Goal: Browse casually: Explore the website without a specific task or goal

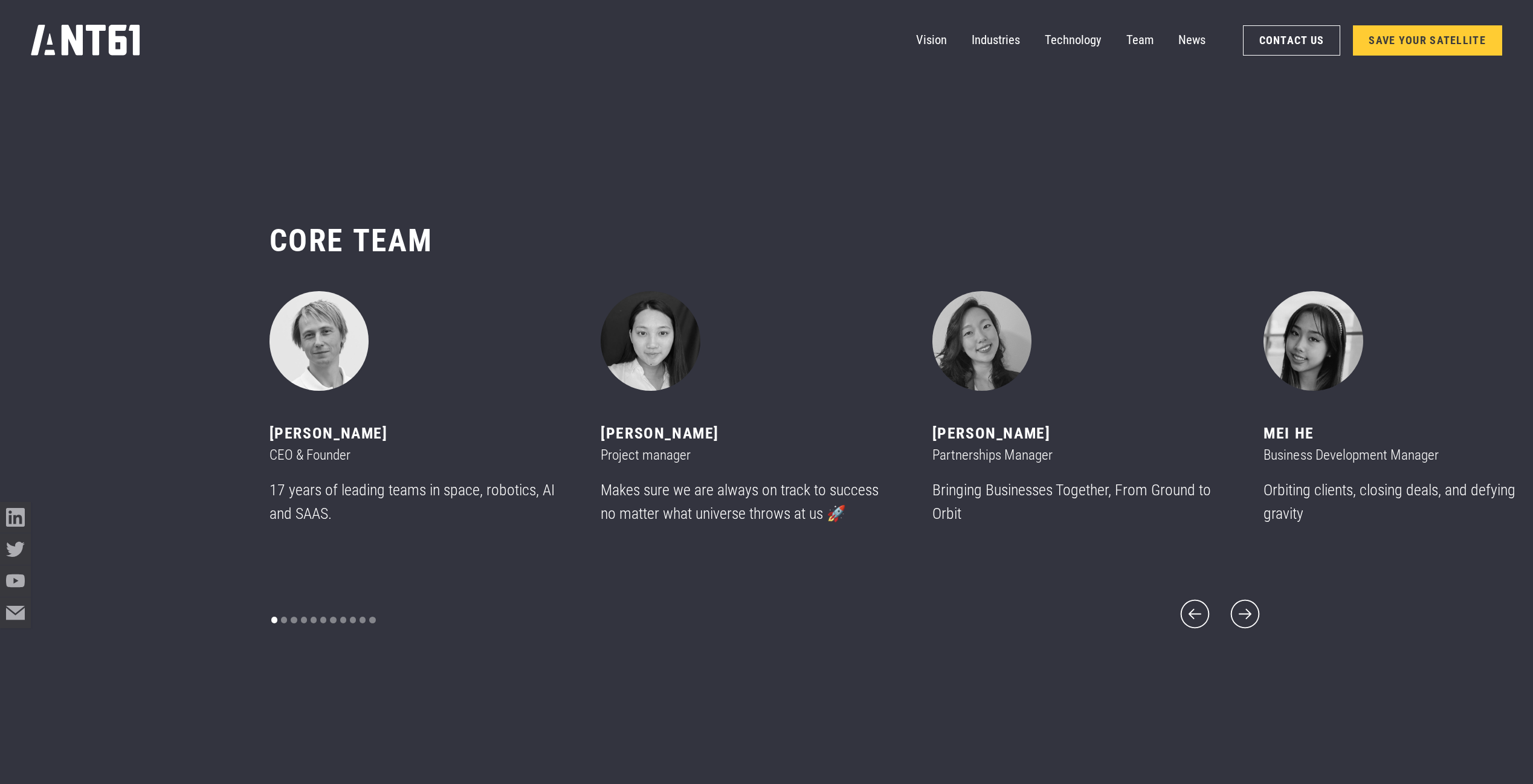
scroll to position [9300, 0]
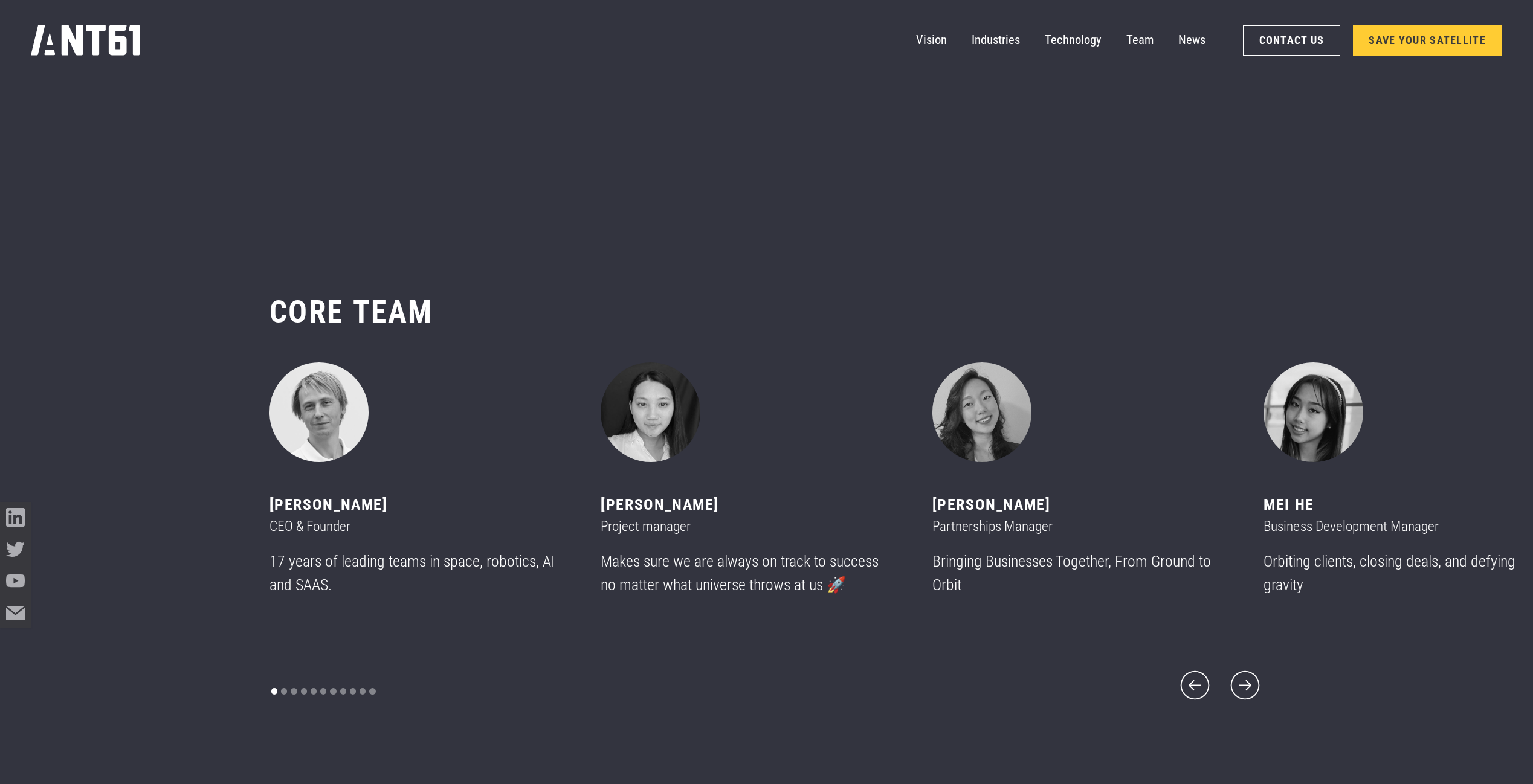
drag, startPoint x: 1204, startPoint y: 271, endPoint x: 1142, endPoint y: 217, distance: 82.2
click at [1142, 217] on section "CORE team ‍ [PERSON_NAME] CEO & Founder 17 years of leading teams in space, rob…" at bounding box center [766, 498] width 1533 height 784
click at [1252, 679] on icon "next slide" at bounding box center [1245, 685] width 37 height 37
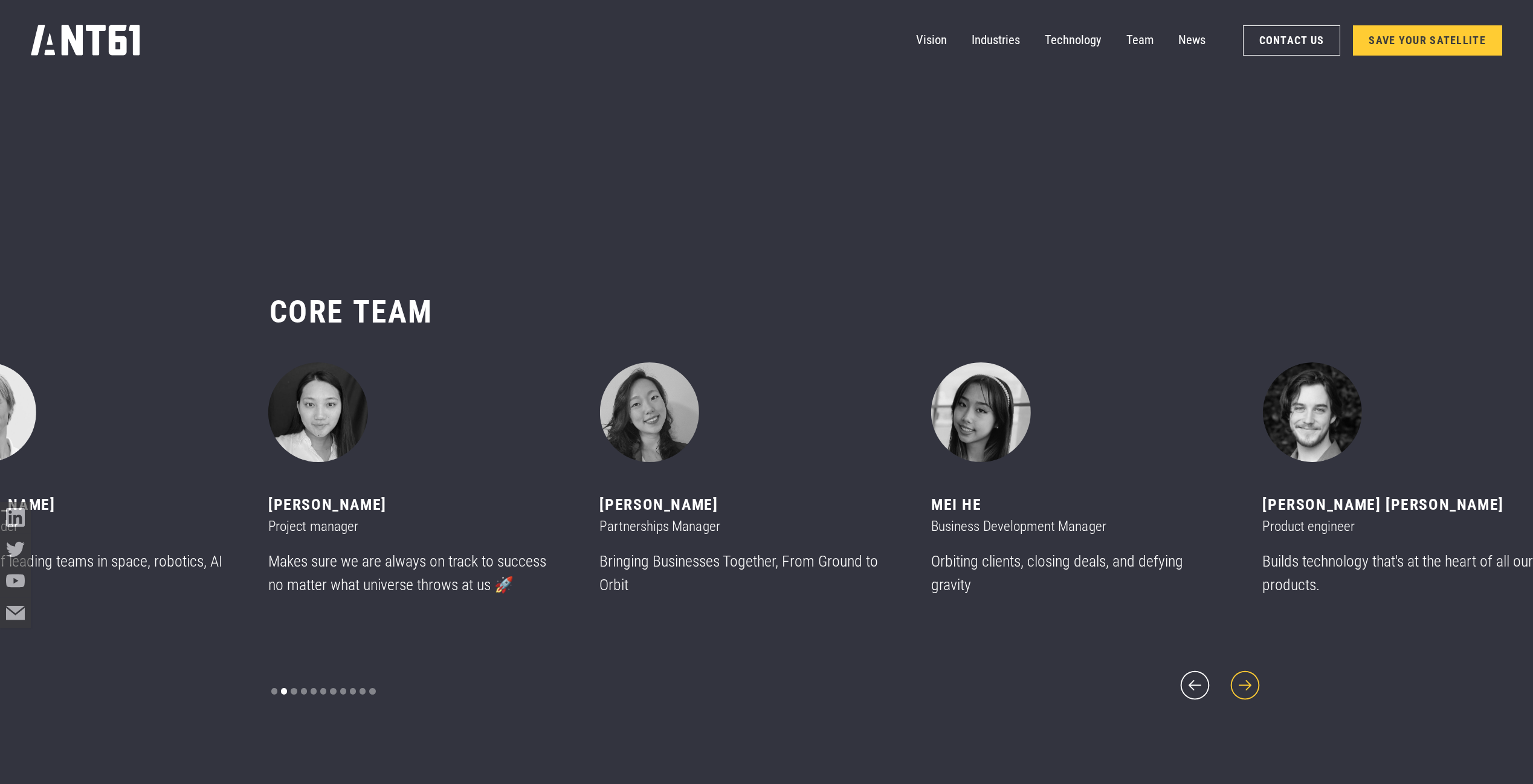
click at [1251, 679] on icon "next slide" at bounding box center [1245, 685] width 37 height 37
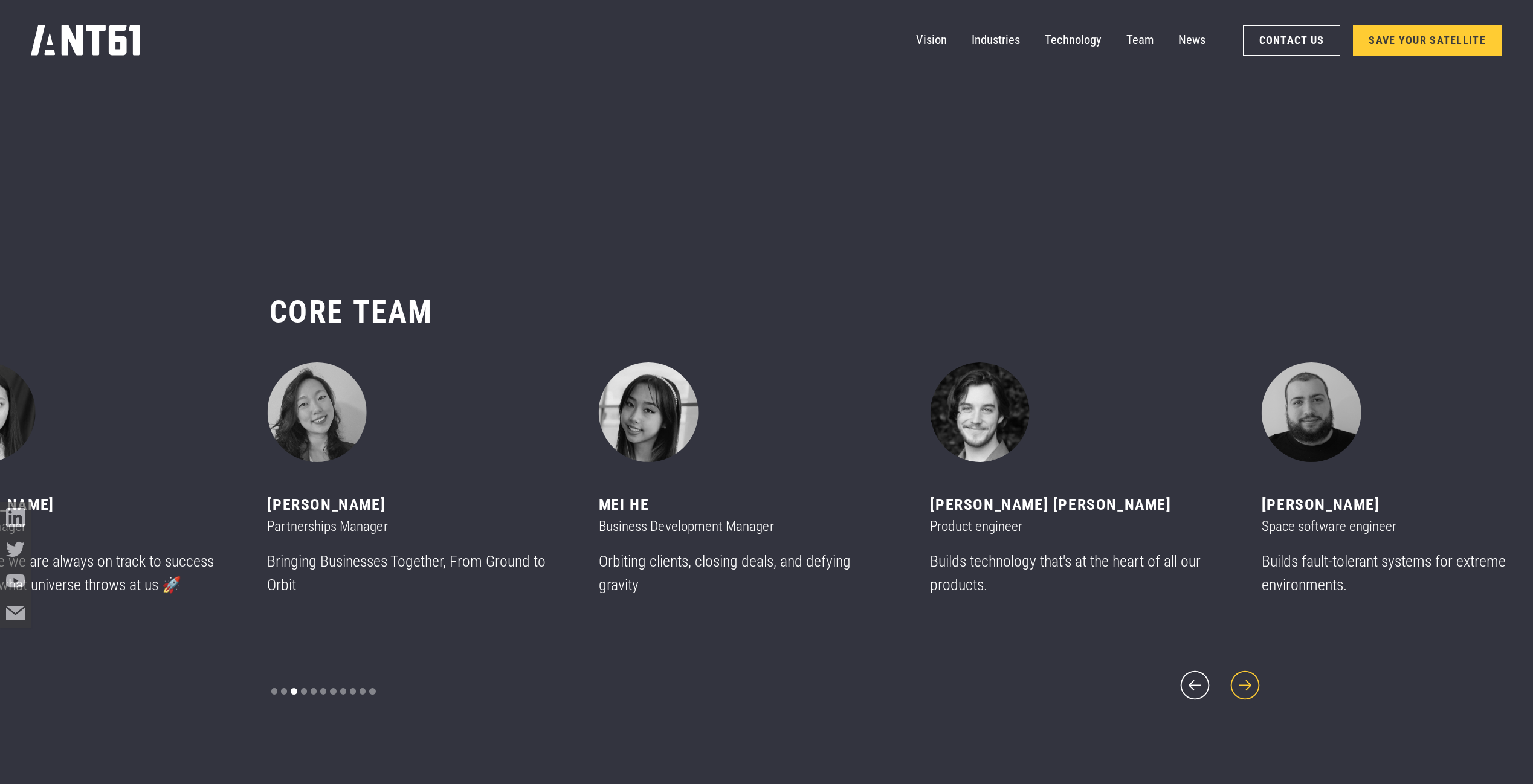
click at [1251, 679] on icon "next slide" at bounding box center [1245, 685] width 37 height 37
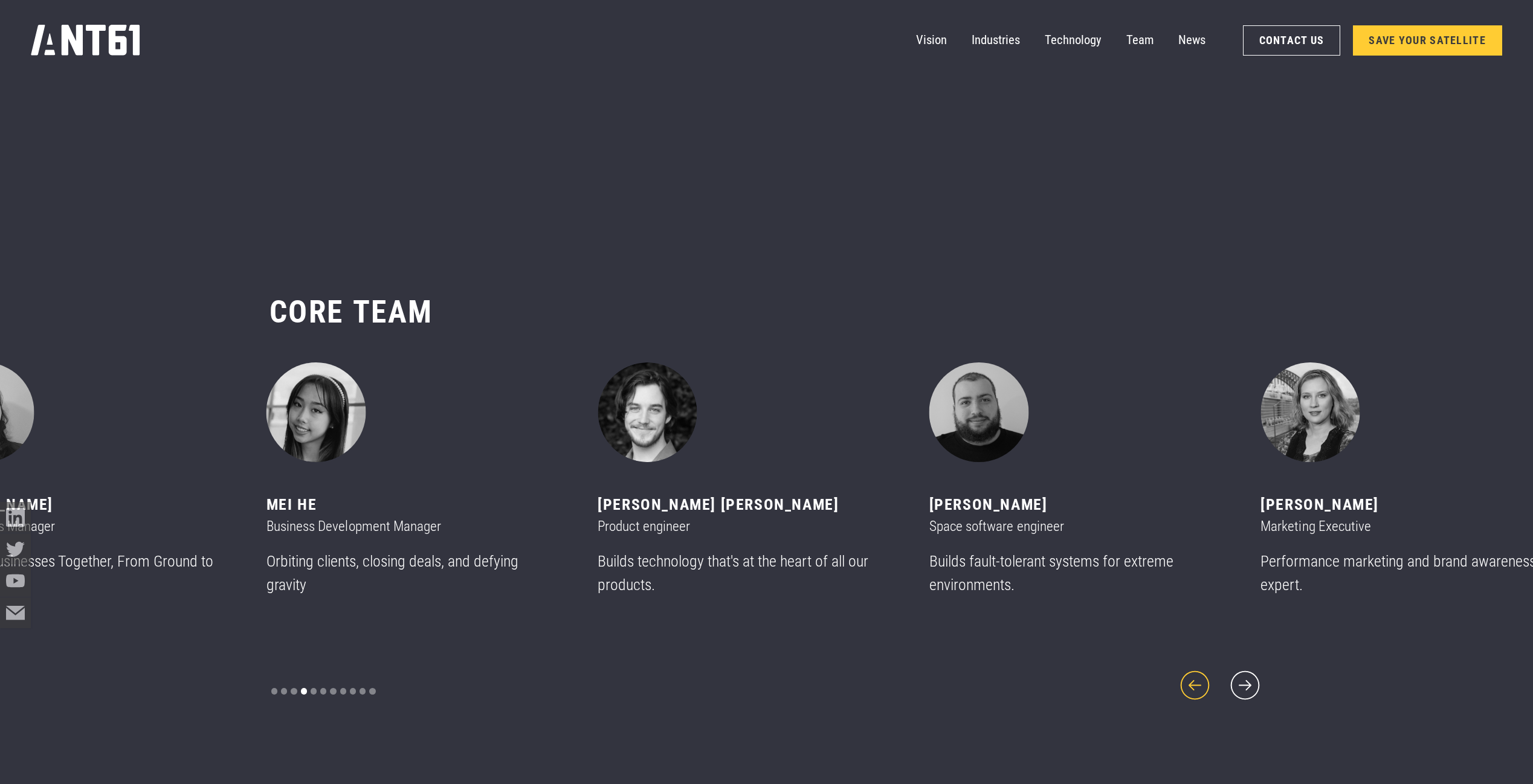
click at [1208, 679] on icon "previous slide" at bounding box center [1195, 685] width 37 height 37
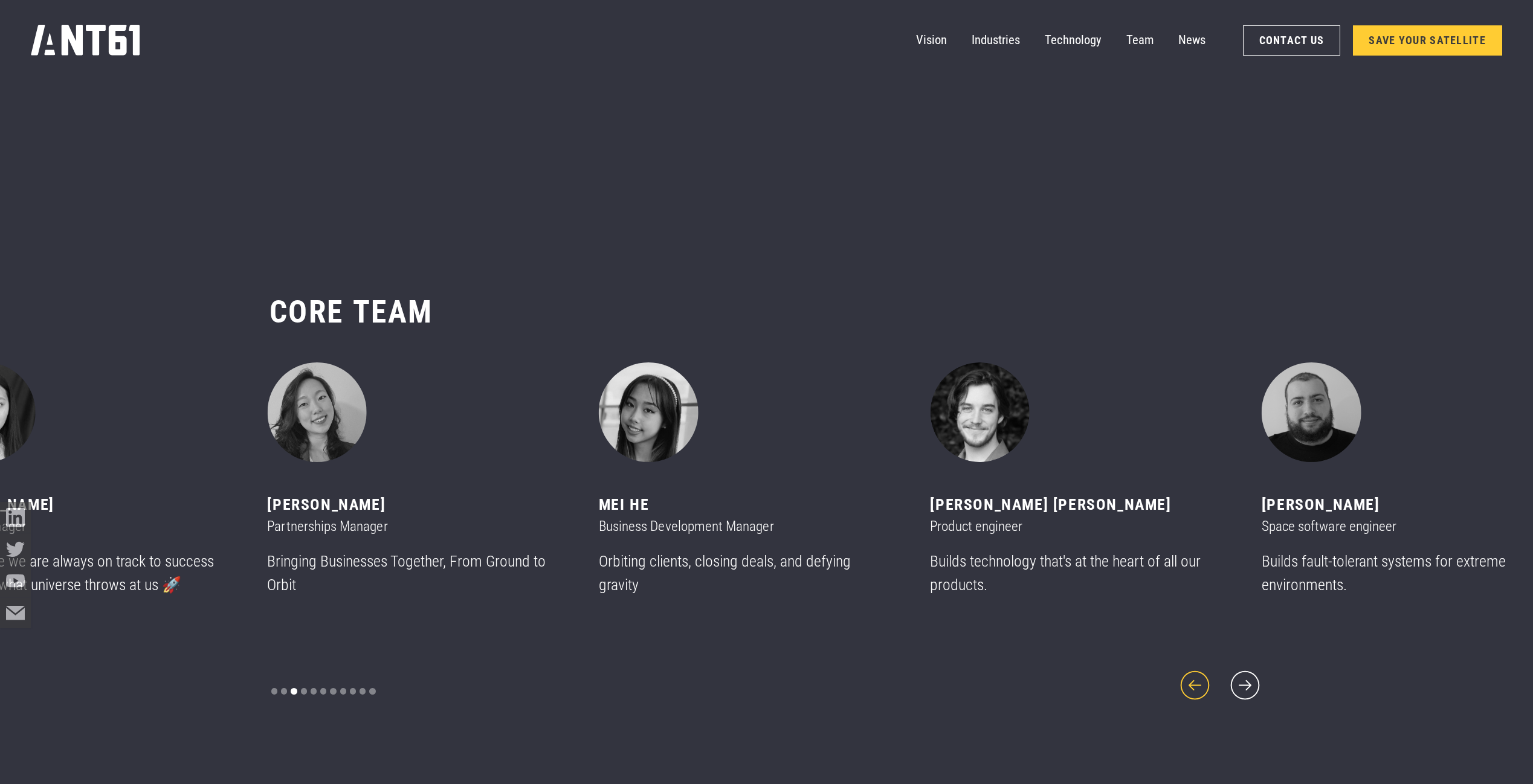
click at [1208, 679] on icon "previous slide" at bounding box center [1195, 685] width 37 height 37
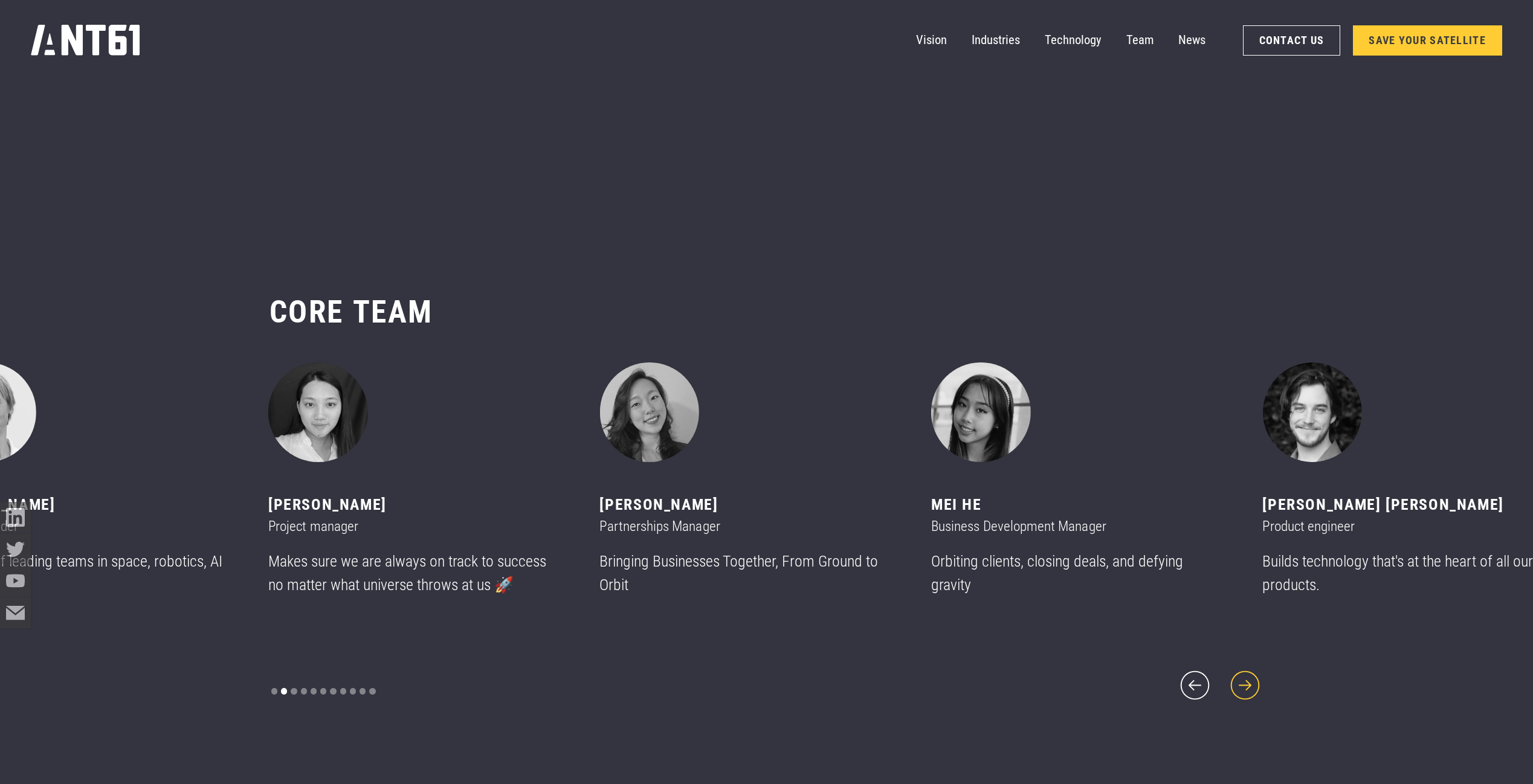
click at [1240, 679] on icon "next slide" at bounding box center [1245, 685] width 37 height 37
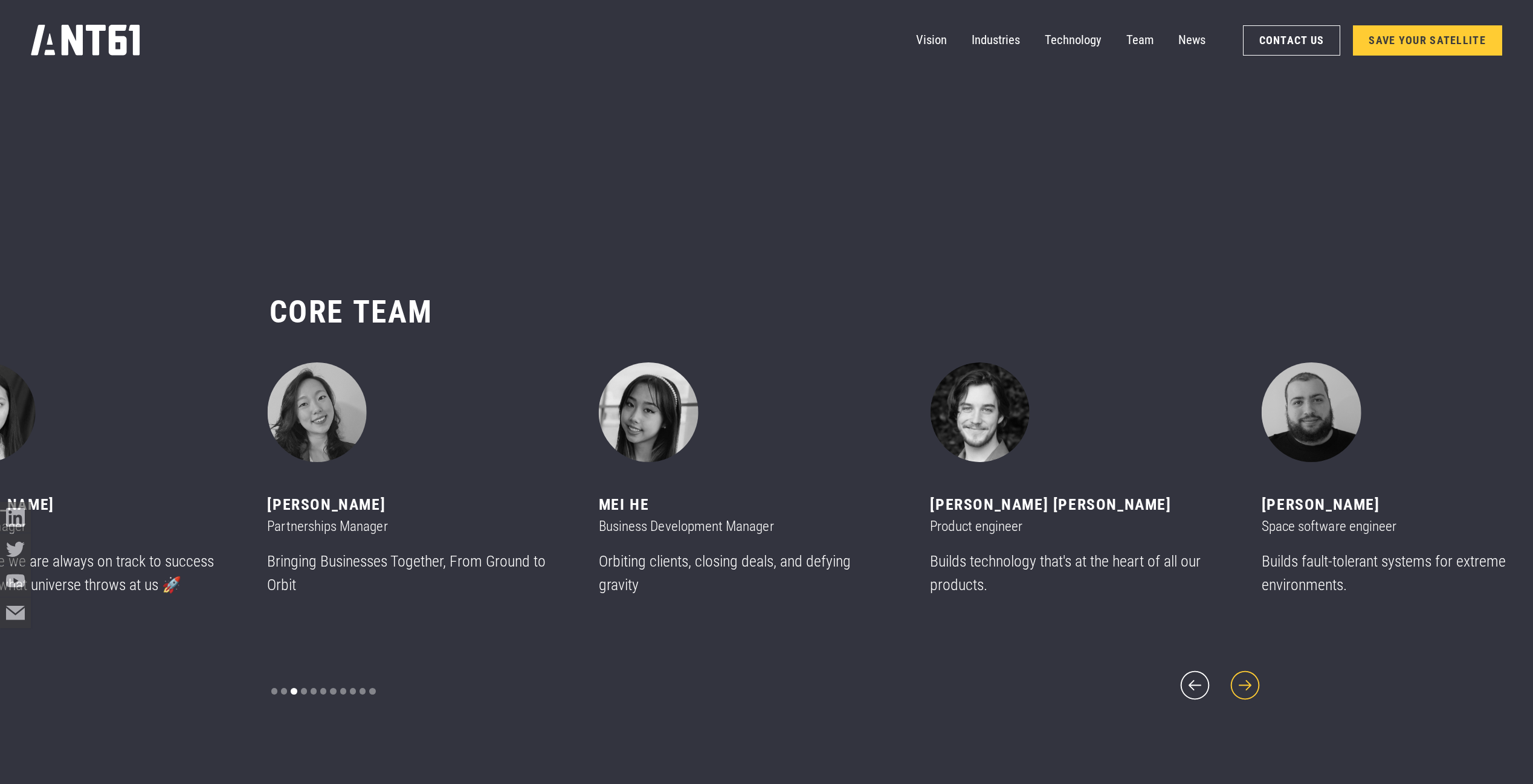
click at [1240, 679] on icon "next slide" at bounding box center [1245, 685] width 37 height 37
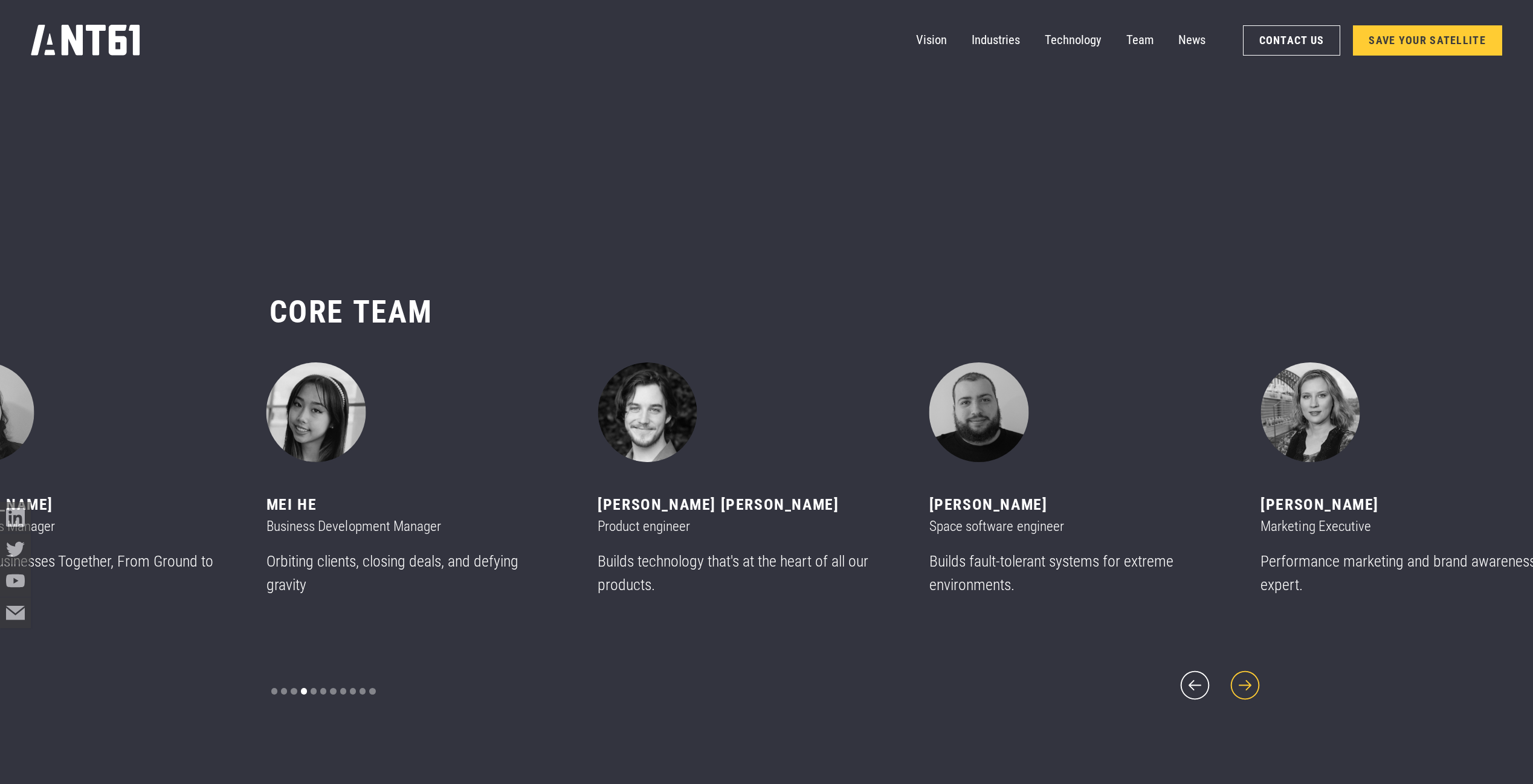
click at [1240, 679] on icon "next slide" at bounding box center [1245, 685] width 37 height 37
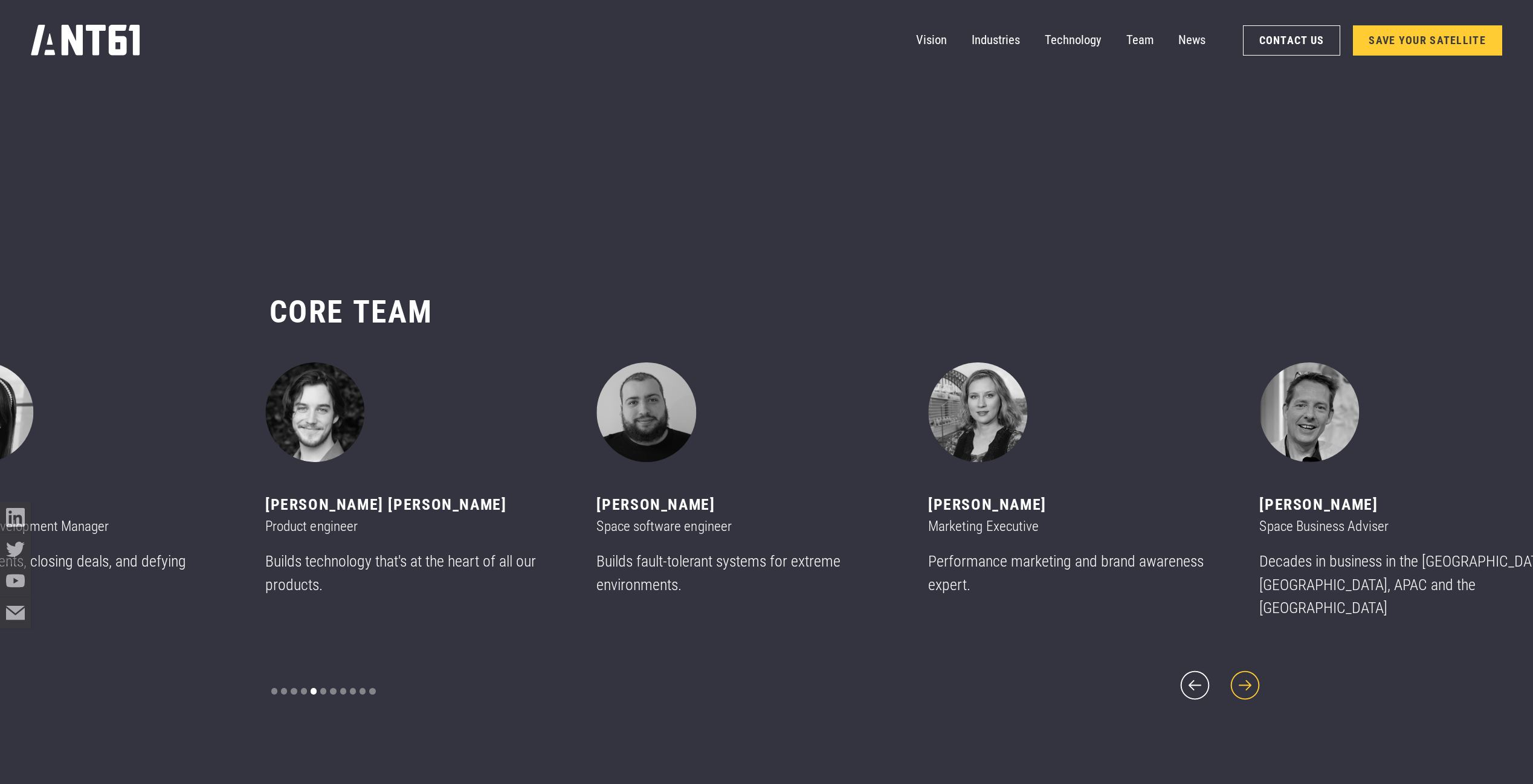
click at [1240, 679] on icon "next slide" at bounding box center [1245, 685] width 37 height 37
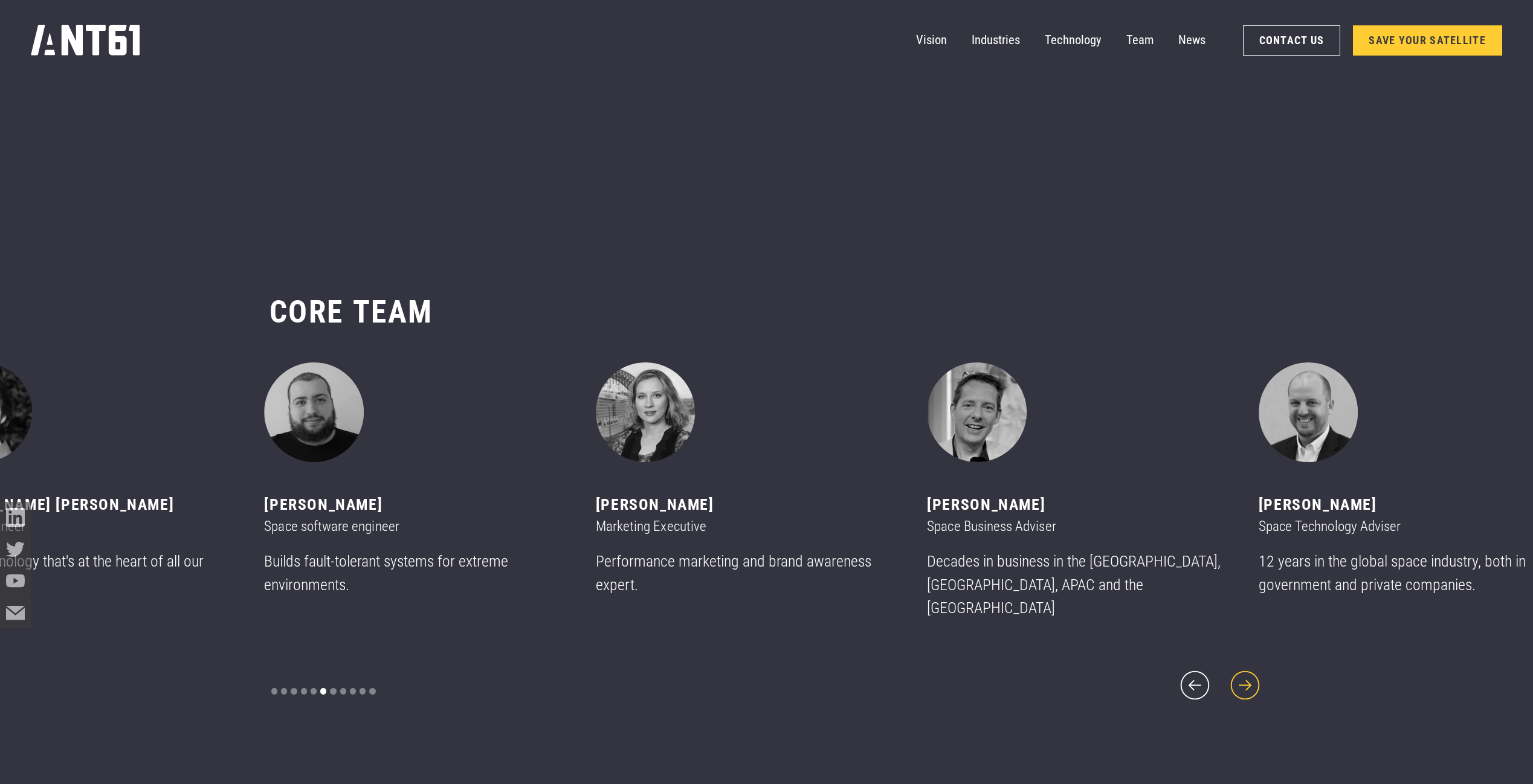
click at [1240, 679] on icon "next slide" at bounding box center [1245, 685] width 37 height 37
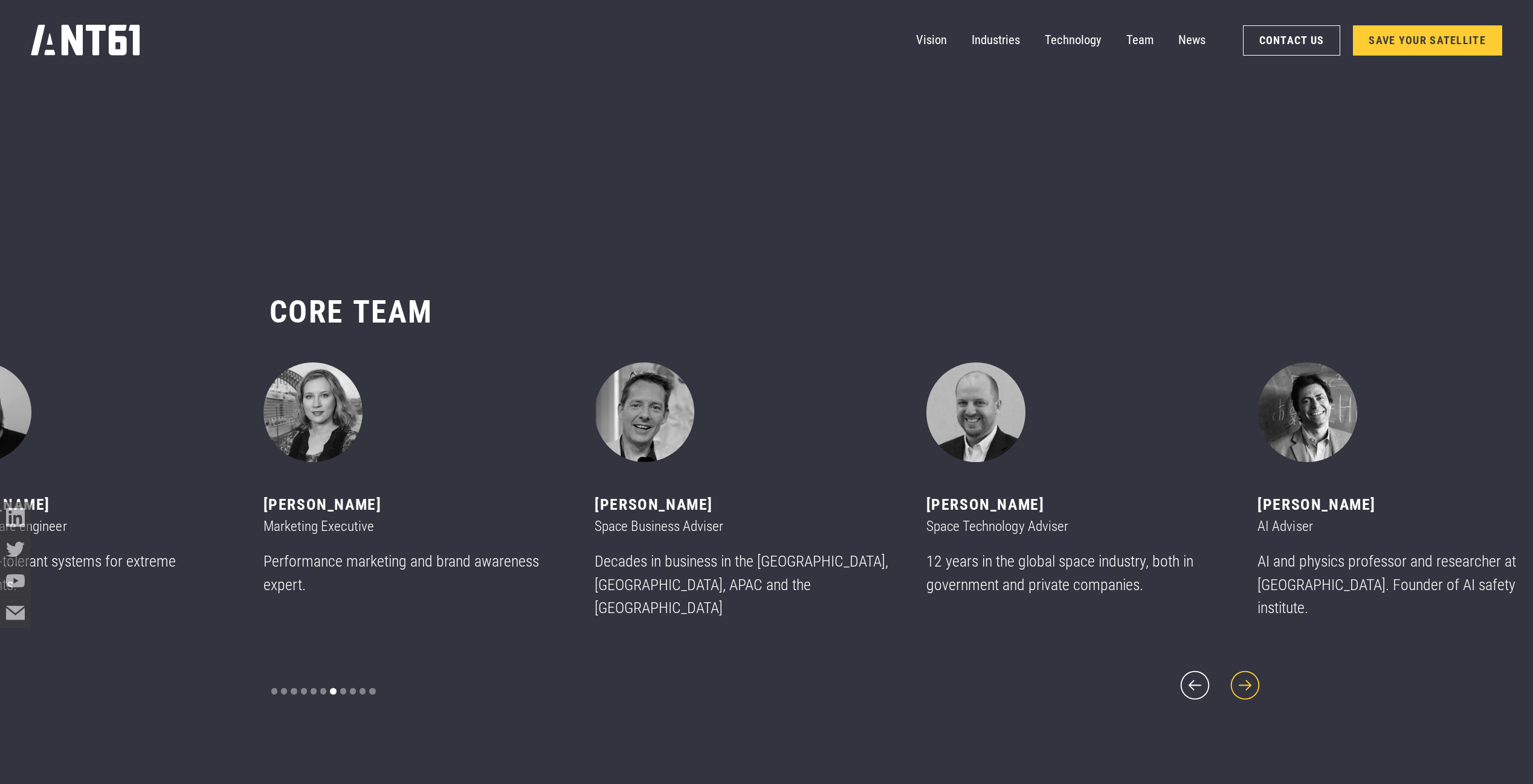
click at [1240, 679] on icon "next slide" at bounding box center [1245, 685] width 37 height 37
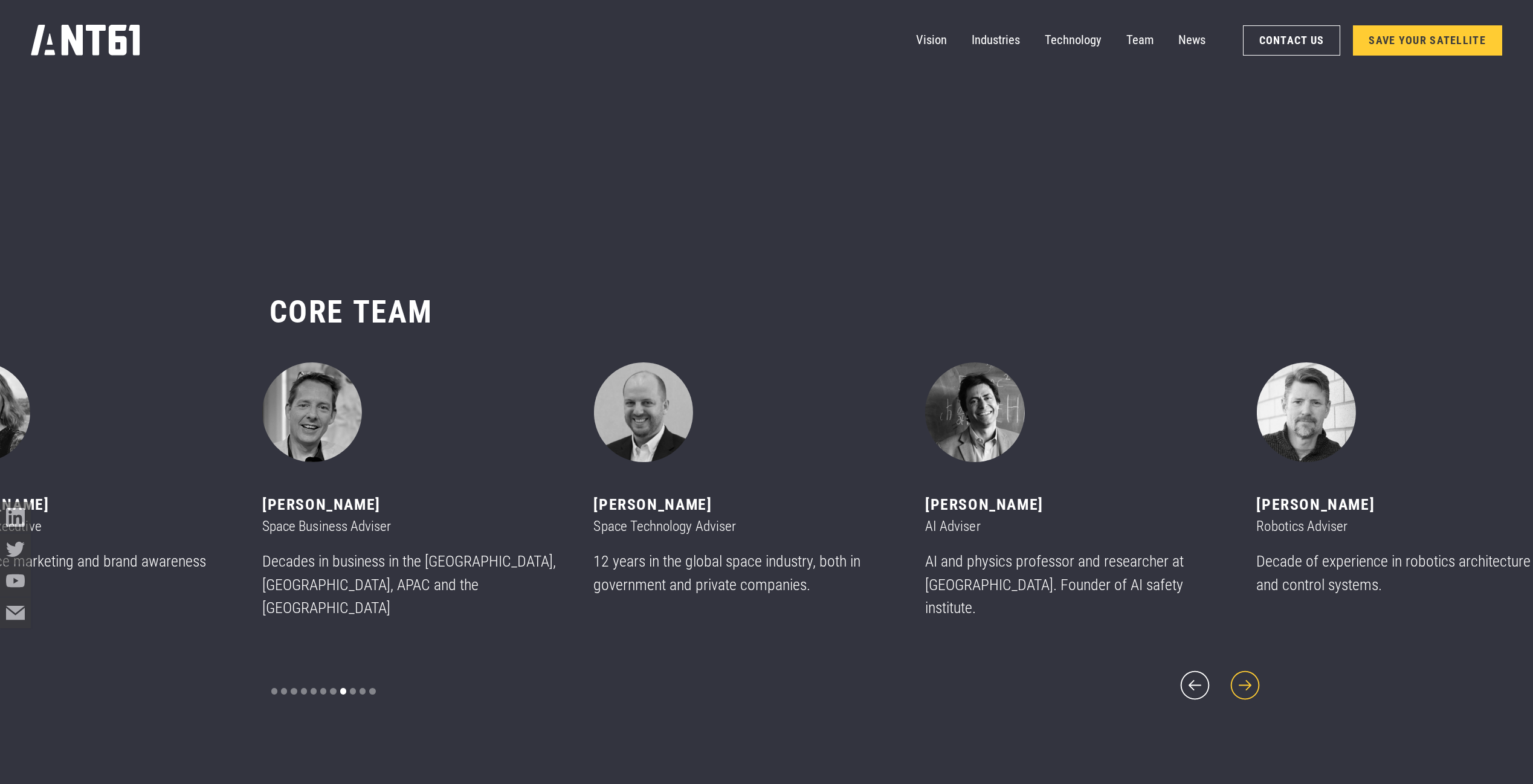
click at [1240, 679] on icon "next slide" at bounding box center [1245, 685] width 37 height 37
